Goal: Navigation & Orientation: Find specific page/section

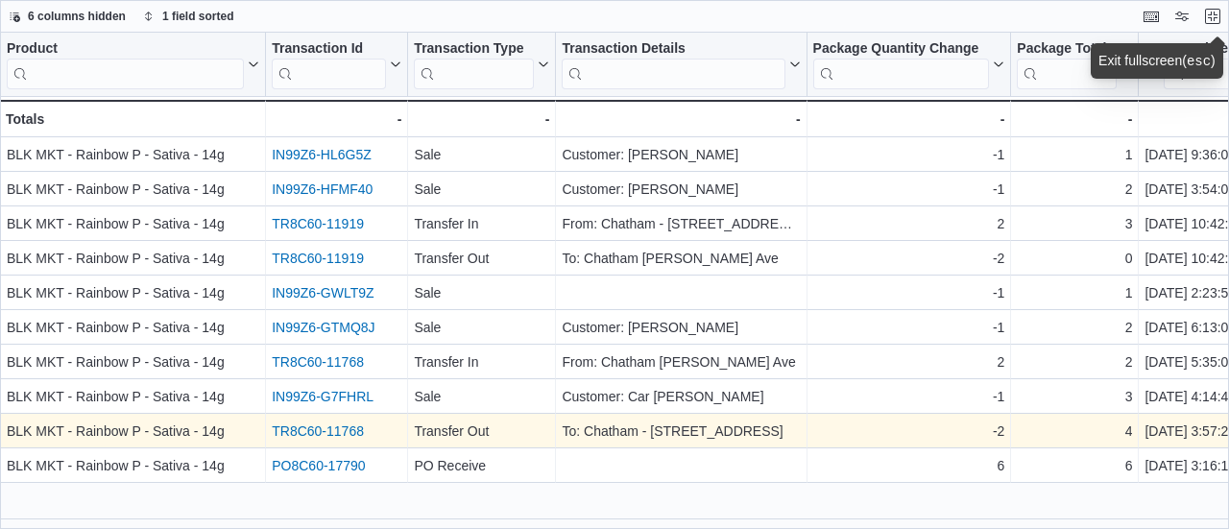
scroll to position [0, 290]
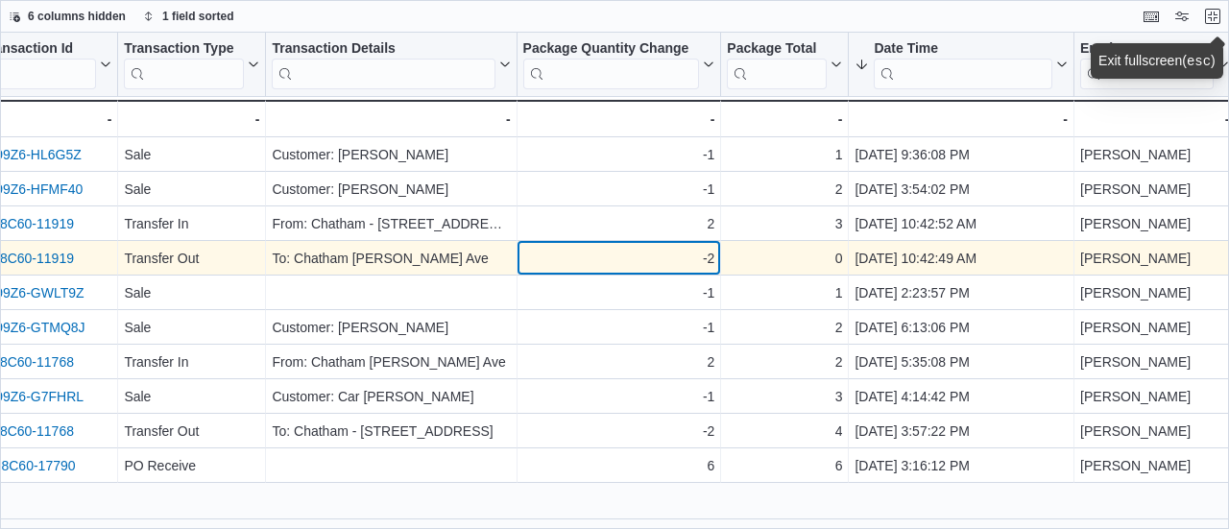
click at [657, 266] on div "-2" at bounding box center [619, 258] width 192 height 23
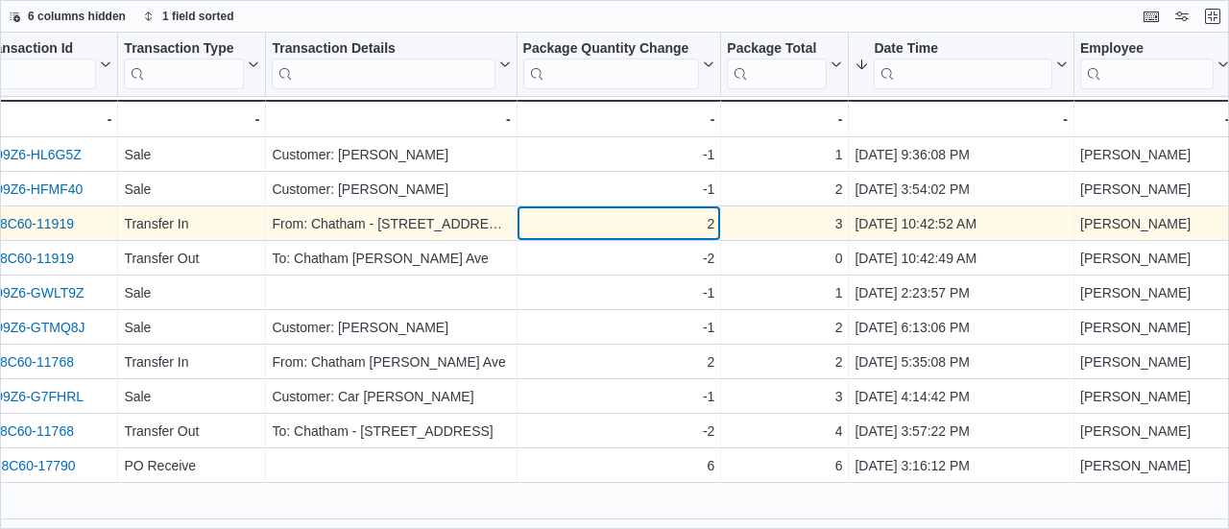
click at [616, 231] on div "2" at bounding box center [619, 223] width 192 height 23
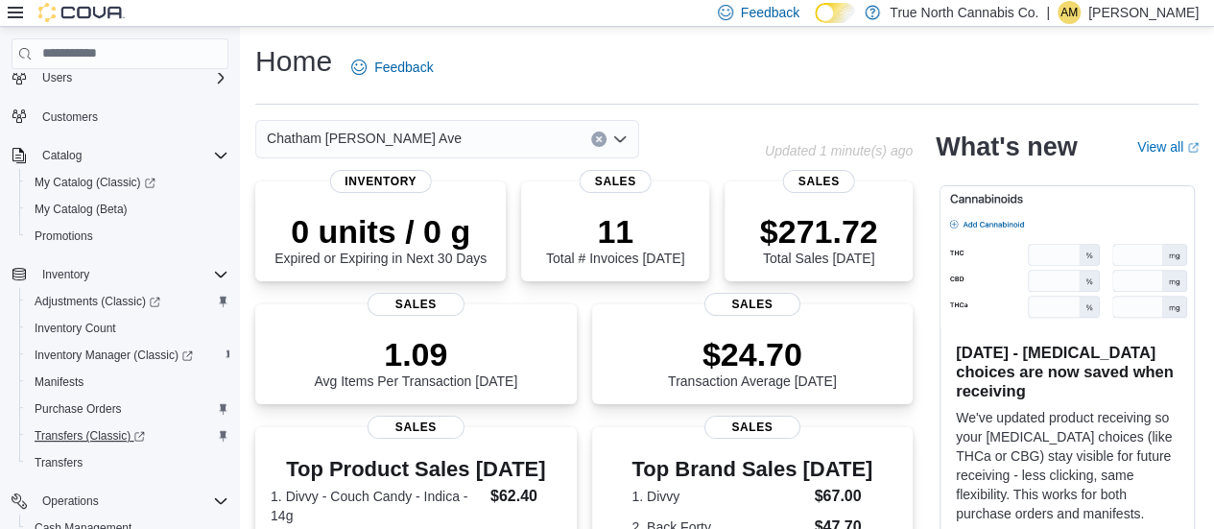
scroll to position [192, 0]
click at [93, 349] on span "Inventory Manager (Classic)" at bounding box center [114, 353] width 158 height 15
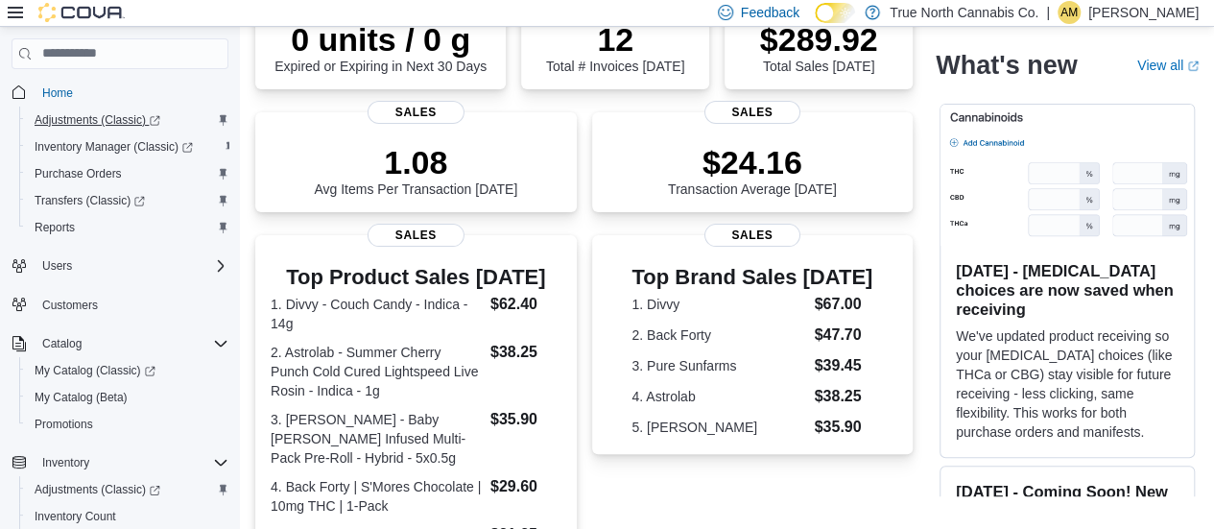
scroll to position [0, 0]
click at [57, 89] on span "Home" at bounding box center [57, 94] width 31 height 15
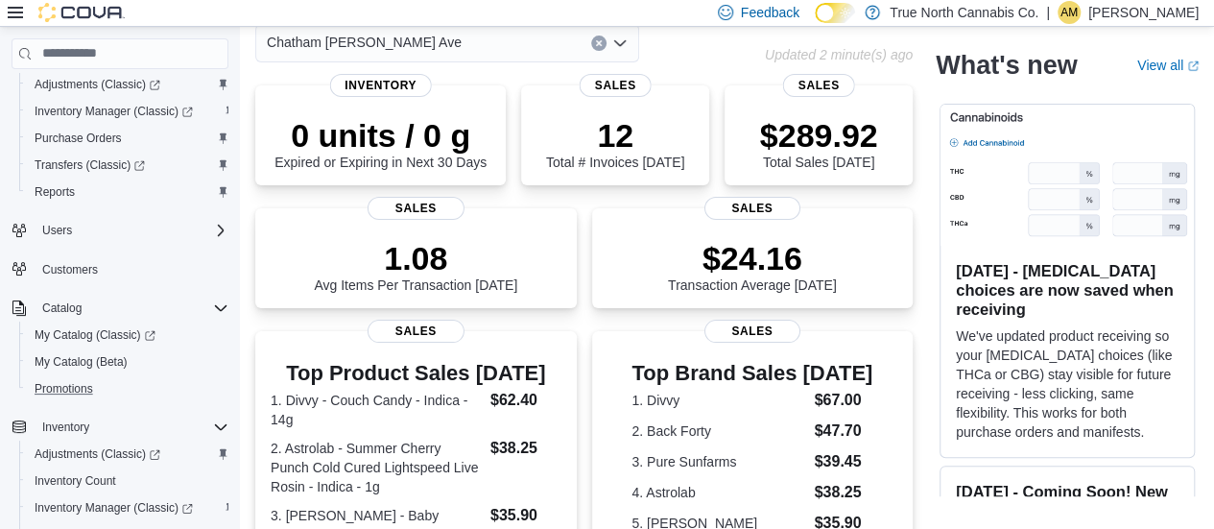
scroll to position [96, 0]
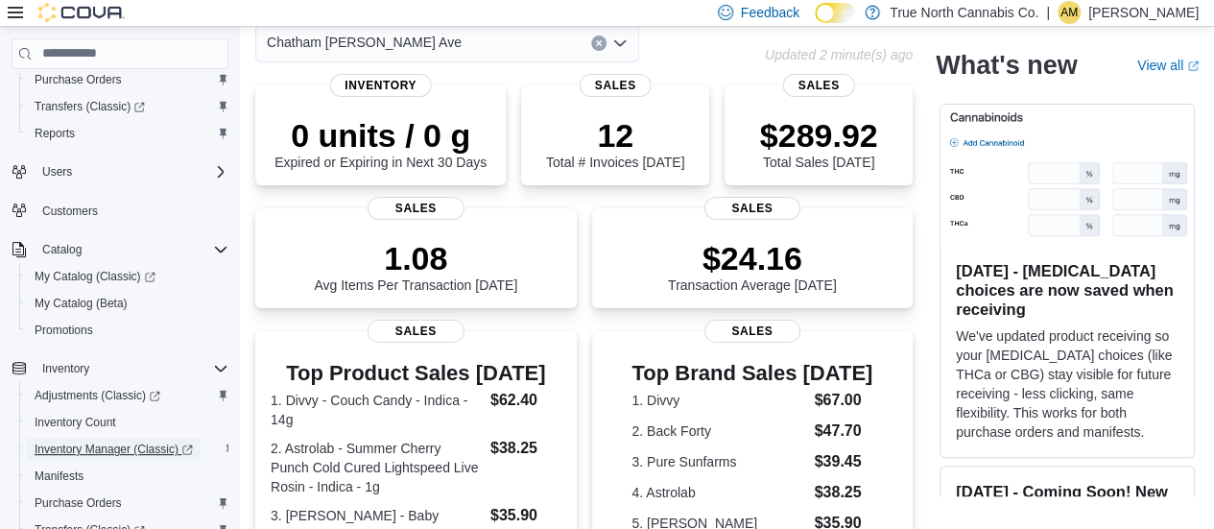
click at [79, 453] on span "Inventory Manager (Classic)" at bounding box center [114, 449] width 158 height 15
